Goal: Book appointment/travel/reservation

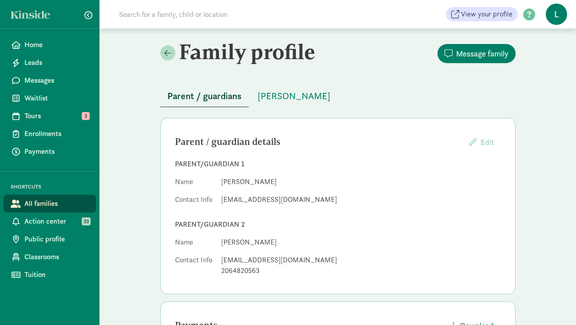
click at [149, 13] on input at bounding box center [238, 14] width 249 height 18
paste input "[PERSON_NAME][GEOGRAPHIC_DATA]"
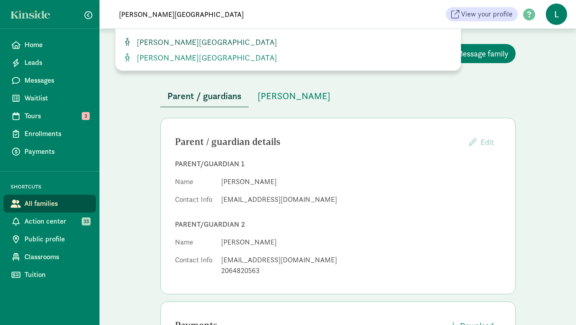
type input "[PERSON_NAME][GEOGRAPHIC_DATA]"
click at [160, 44] on span "[PERSON_NAME][GEOGRAPHIC_DATA]" at bounding box center [205, 42] width 144 height 10
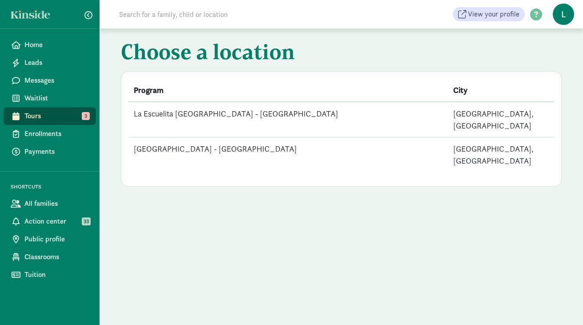
click at [241, 137] on td "[GEOGRAPHIC_DATA] - [GEOGRAPHIC_DATA]" at bounding box center [287, 154] width 319 height 35
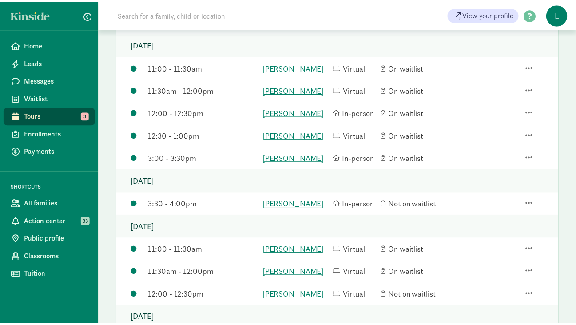
scroll to position [139, 0]
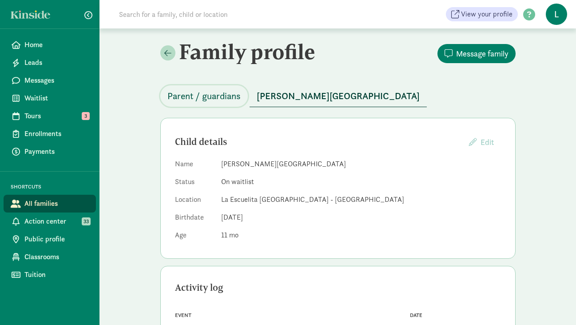
click at [228, 94] on span "Parent / guardians" at bounding box center [203, 96] width 73 height 14
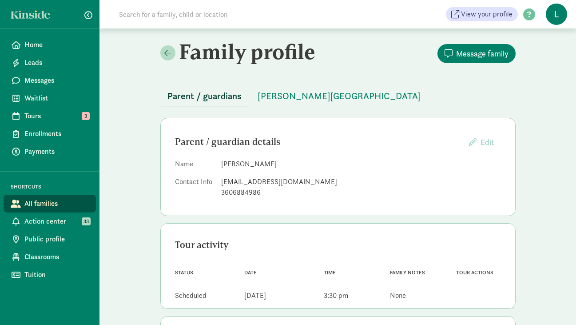
click at [201, 20] on input at bounding box center [238, 14] width 249 height 18
paste input "[PERSON_NAME][GEOGRAPHIC_DATA]"
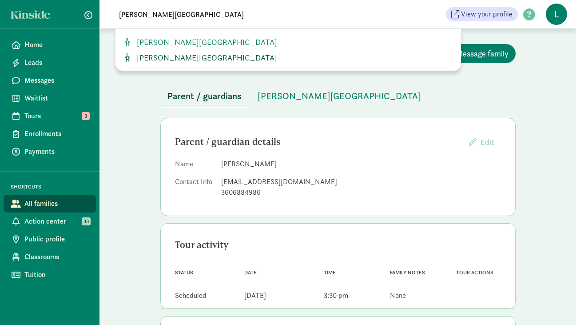
type input "[PERSON_NAME][GEOGRAPHIC_DATA]"
click at [171, 58] on span "[PERSON_NAME][GEOGRAPHIC_DATA]" at bounding box center [205, 57] width 144 height 10
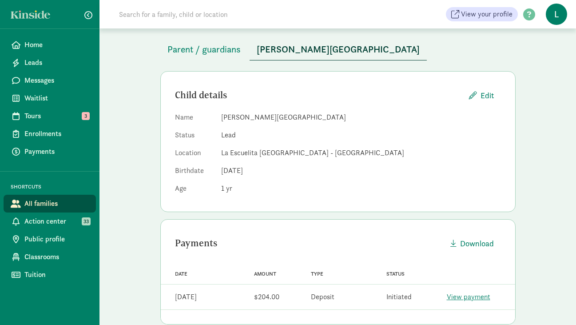
scroll to position [48, 0]
